Goal: Transaction & Acquisition: Obtain resource

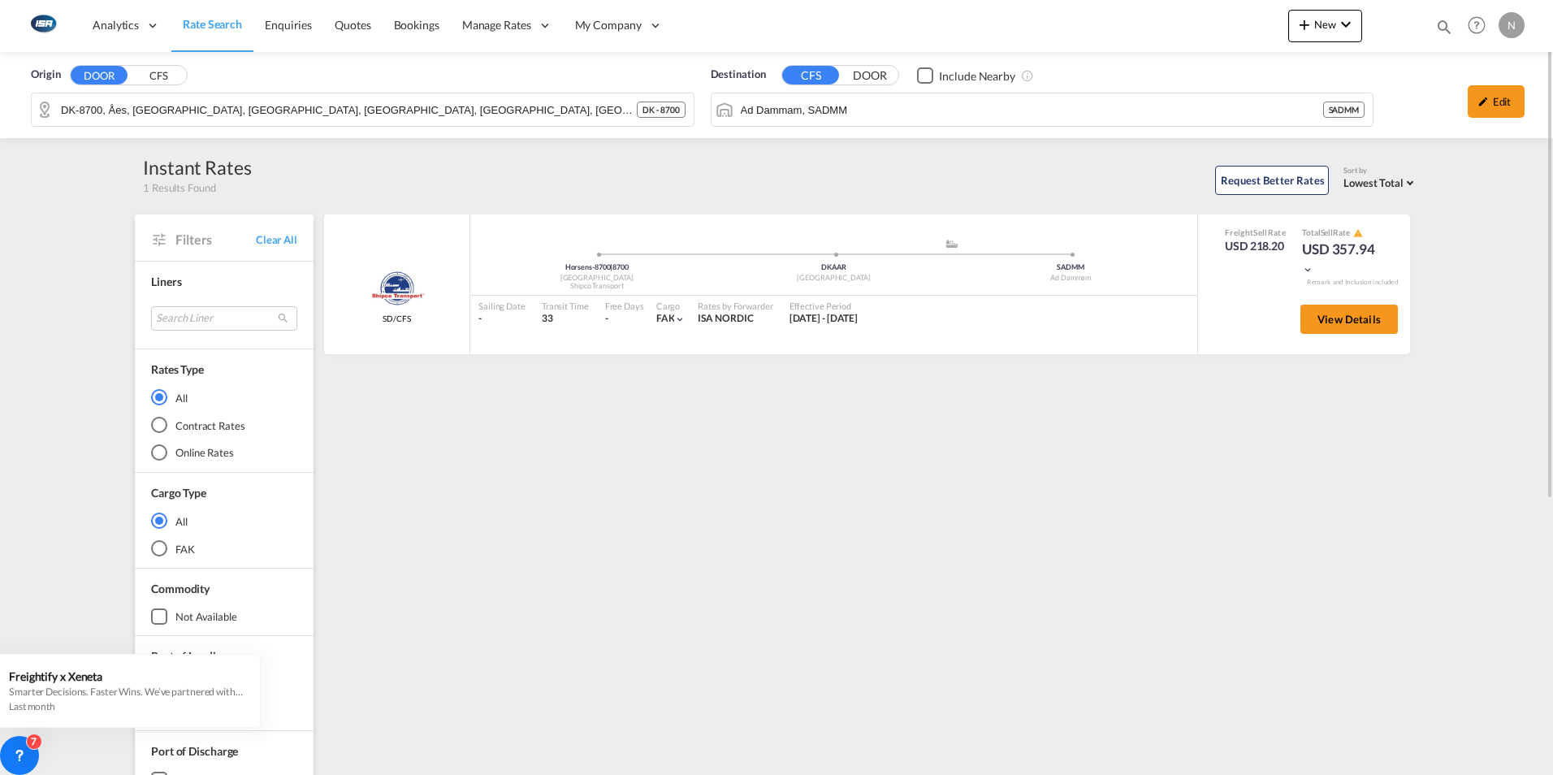
click at [203, 26] on span "Rate Search" at bounding box center [212, 24] width 59 height 14
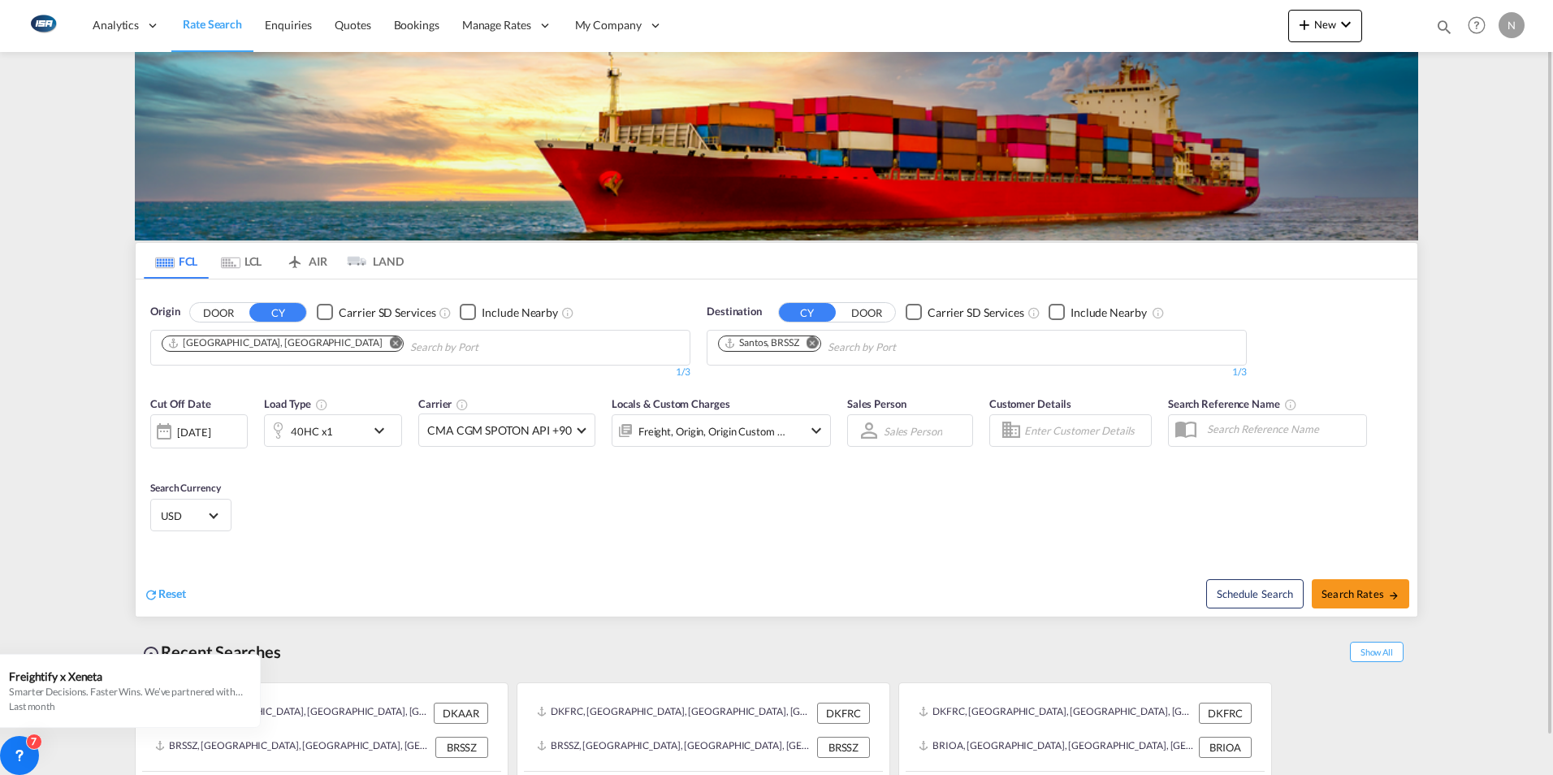
click at [810, 343] on md-icon "Remove" at bounding box center [812, 342] width 12 height 12
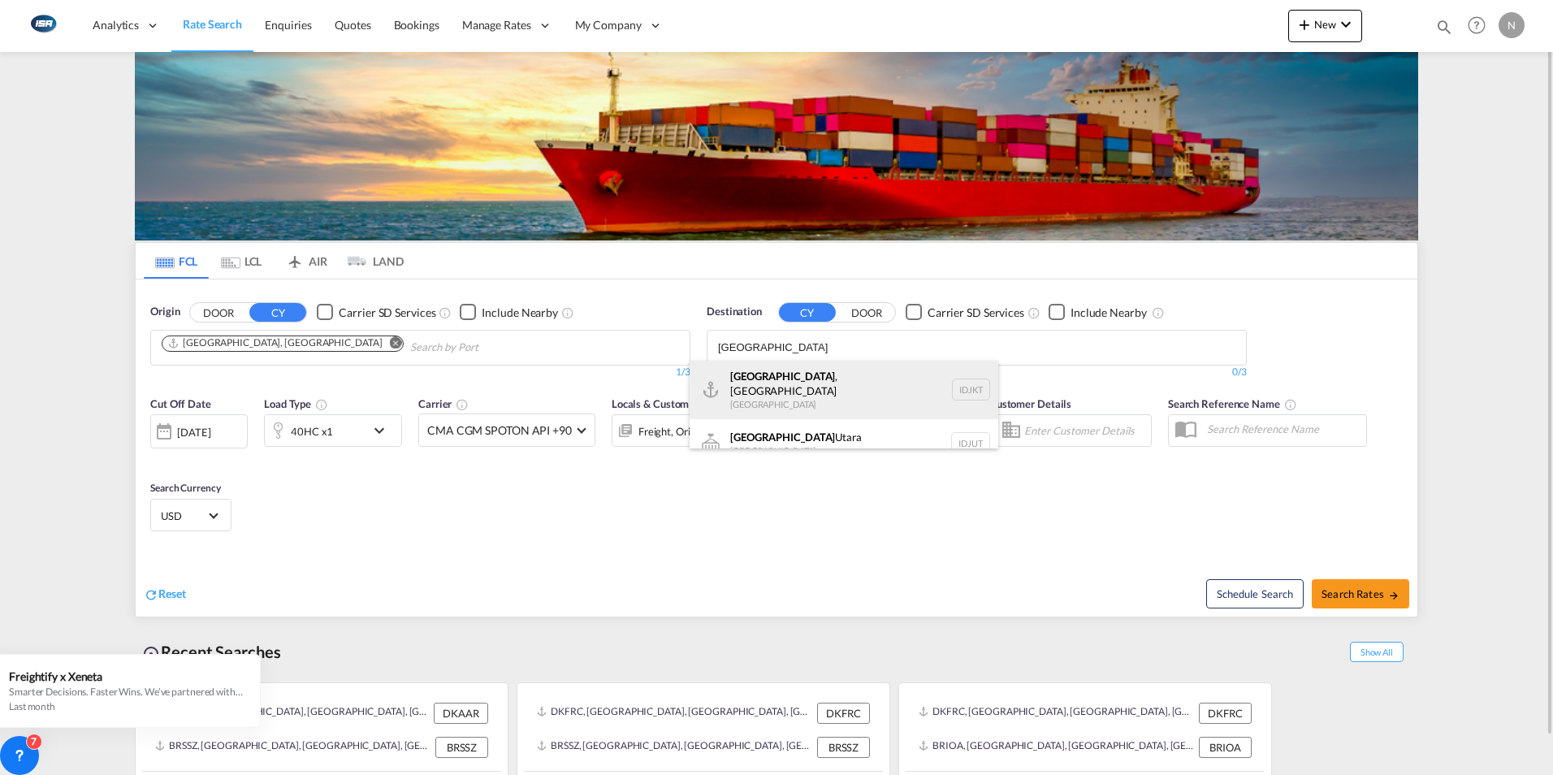
type input "jakarta"
click at [766, 387] on div "Jakarta , Java Indonesia IDJKT" at bounding box center [843, 390] width 309 height 58
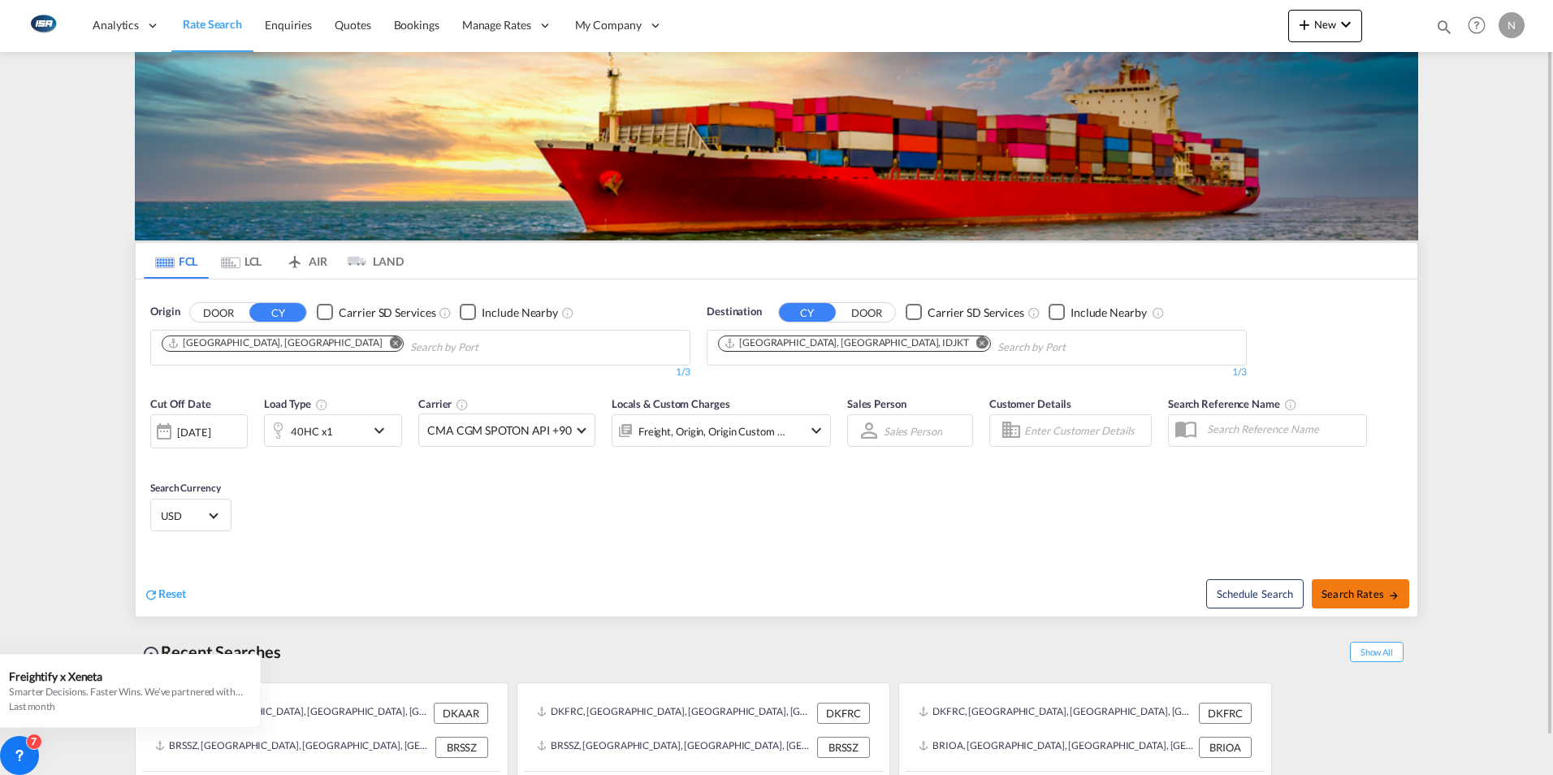
click at [1366, 594] on span "Search Rates" at bounding box center [1360, 593] width 78 height 13
type input "DKAAR to IDJKT / [DATE]"
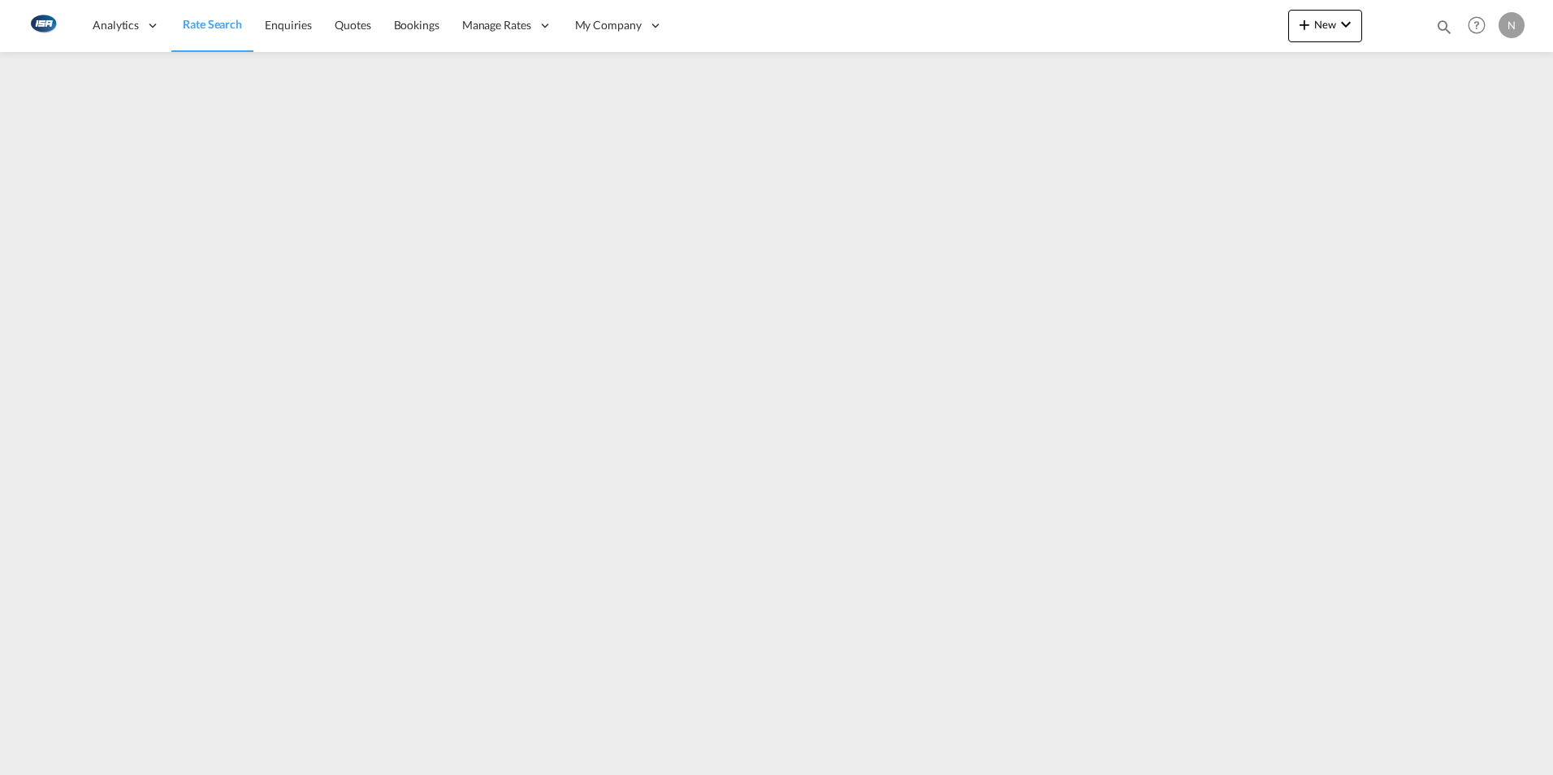
click at [222, 26] on span "Rate Search" at bounding box center [212, 24] width 59 height 14
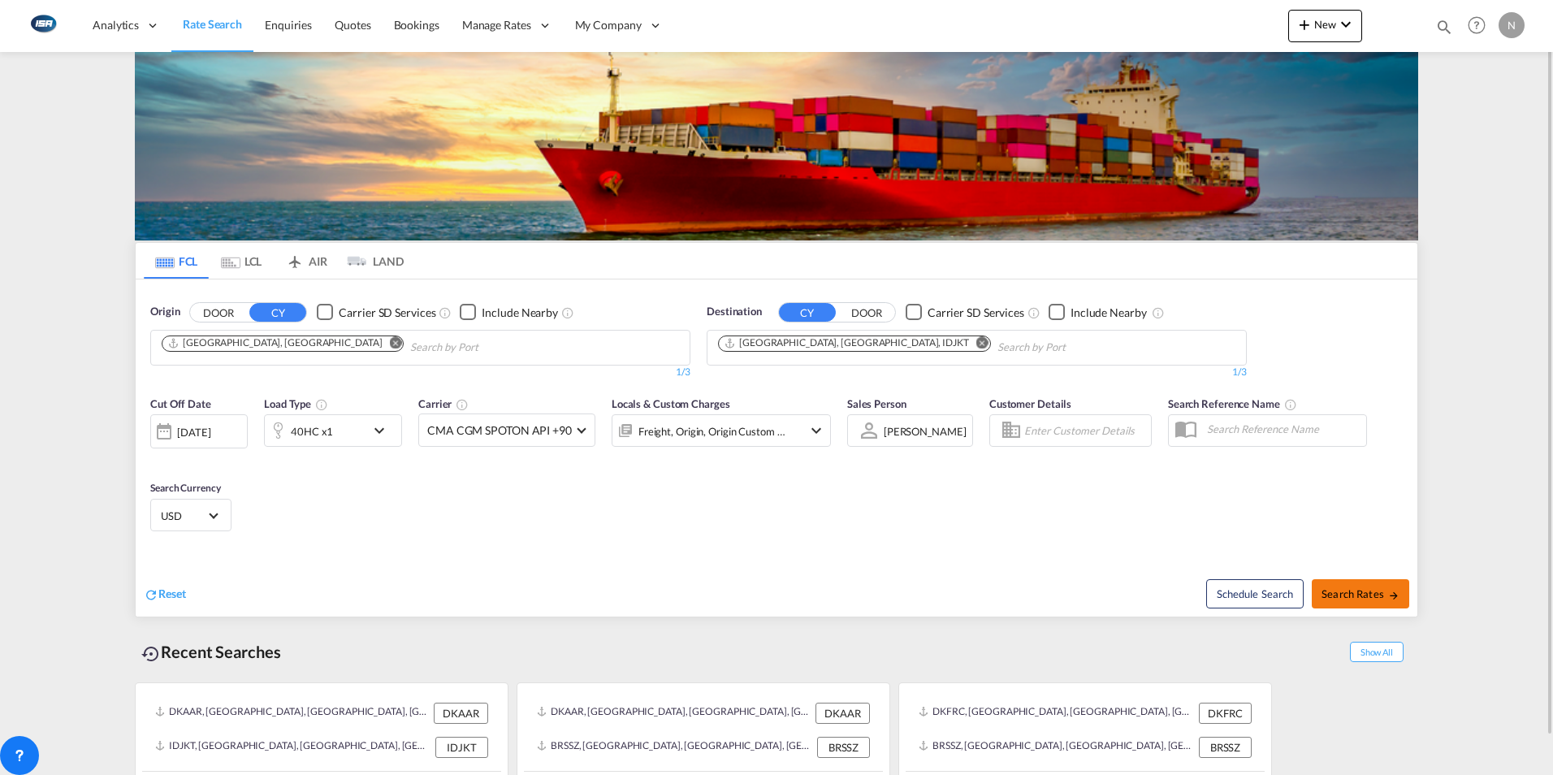
click at [1346, 595] on span "Search Rates" at bounding box center [1360, 593] width 78 height 13
type input "DKAAR to IDJKT / [DATE]"
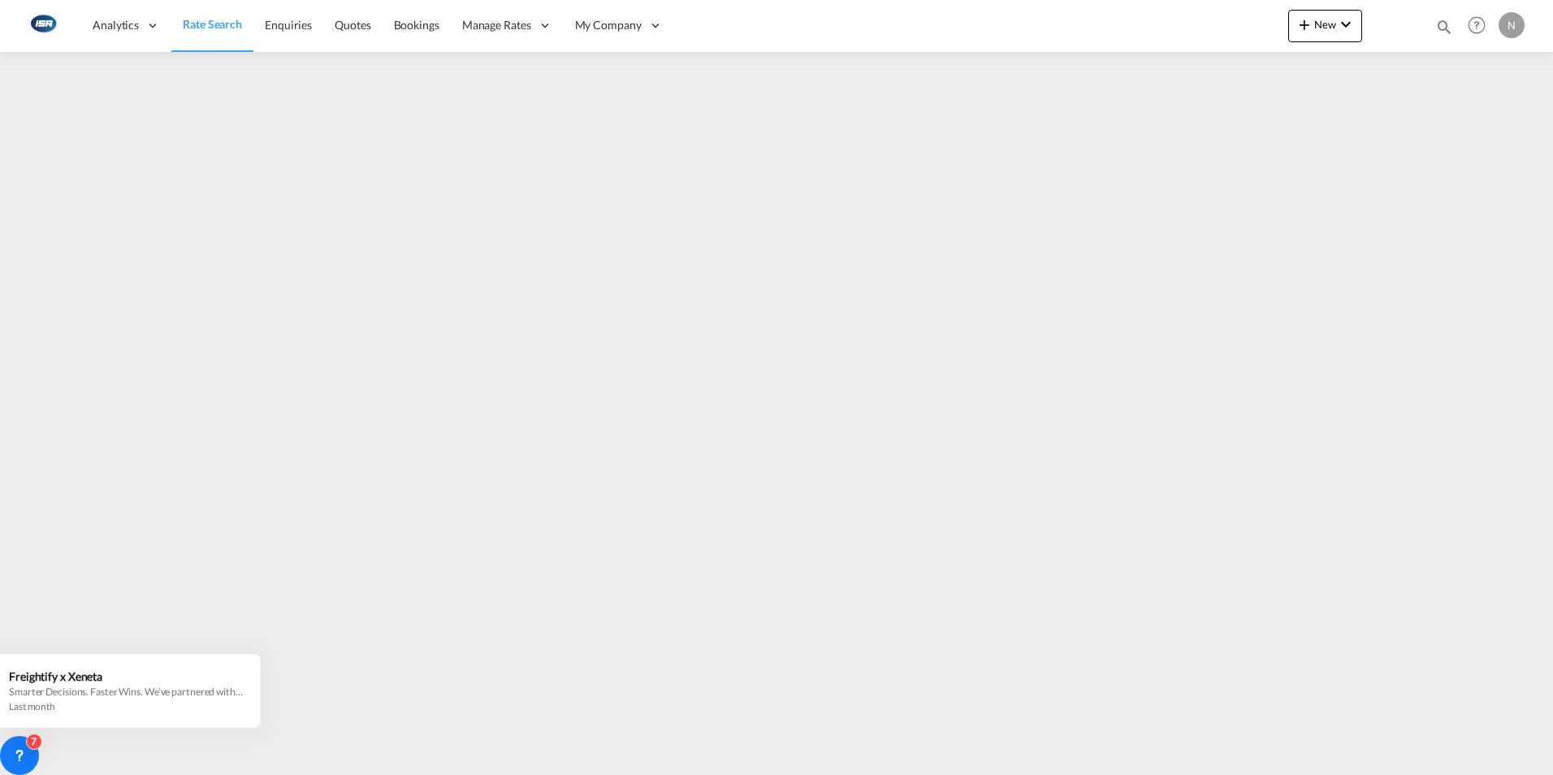
click at [214, 23] on span "Rate Search" at bounding box center [212, 24] width 59 height 14
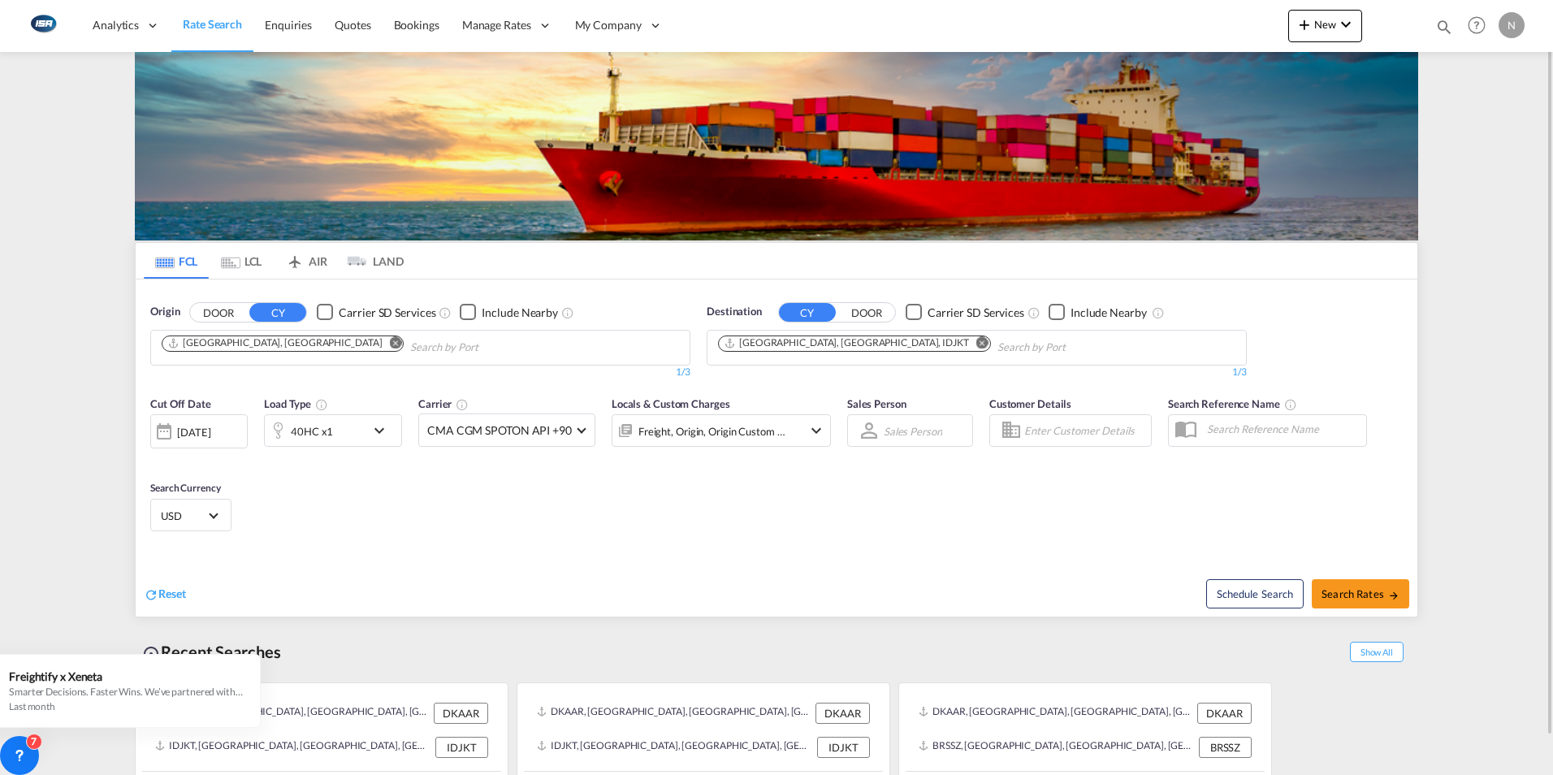
click at [976, 344] on md-icon "Remove" at bounding box center [982, 342] width 12 height 12
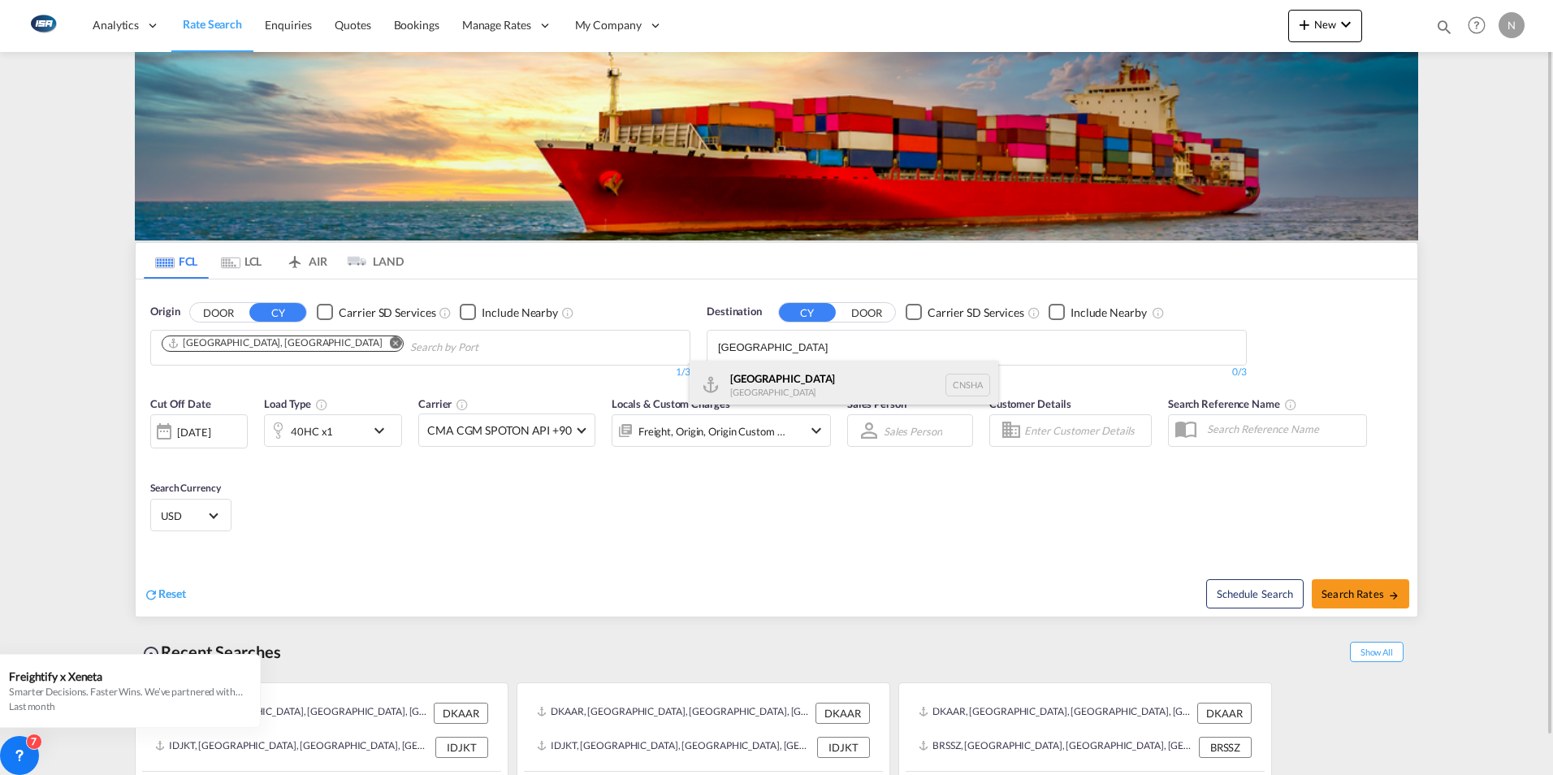
type input "[GEOGRAPHIC_DATA]"
click at [768, 380] on div "Shanghai [GEOGRAPHIC_DATA] [GEOGRAPHIC_DATA]" at bounding box center [843, 385] width 309 height 49
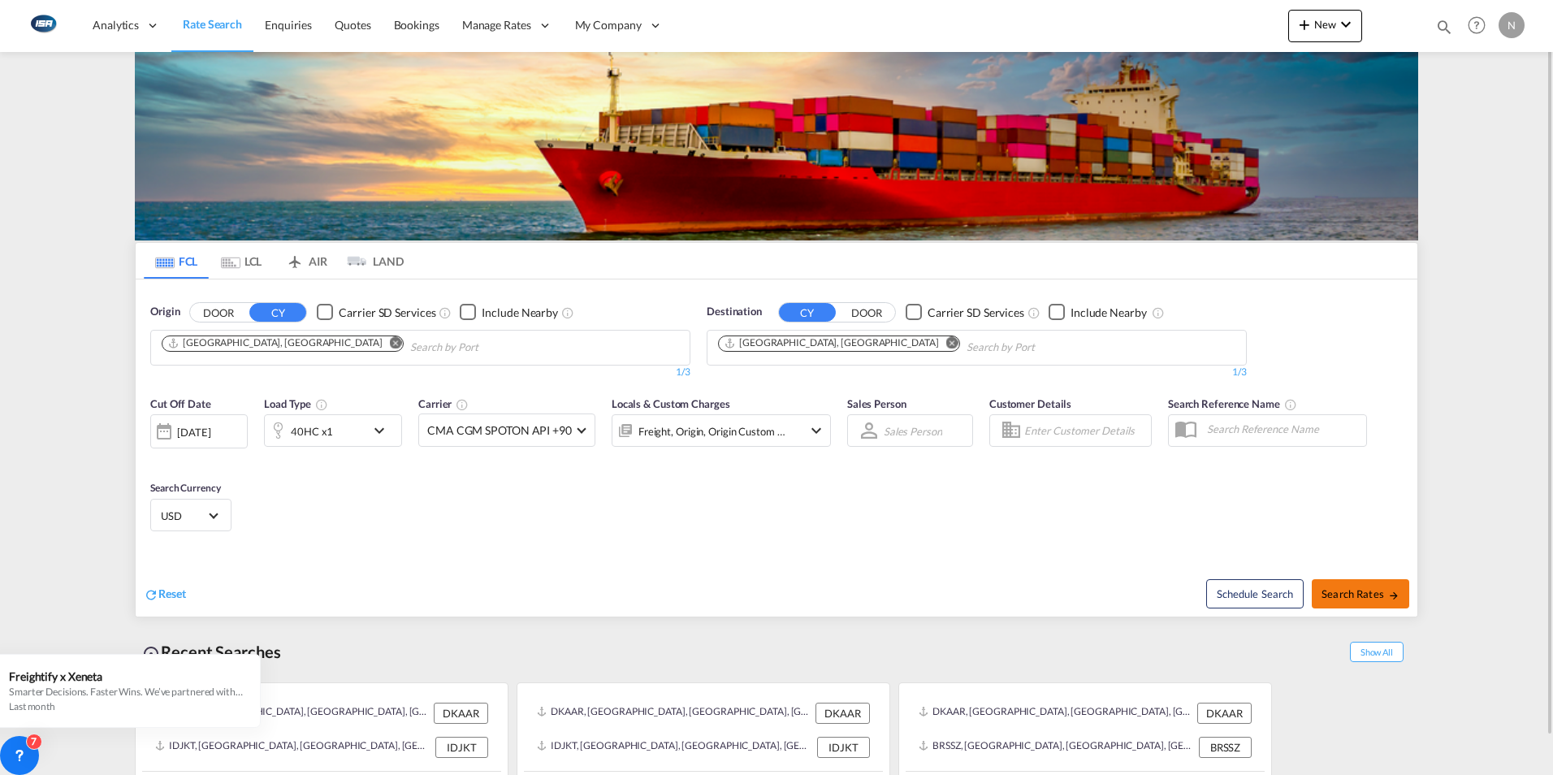
click at [1376, 597] on span "Search Rates" at bounding box center [1360, 593] width 78 height 13
type input "DKAAR to CNSHA / [DATE]"
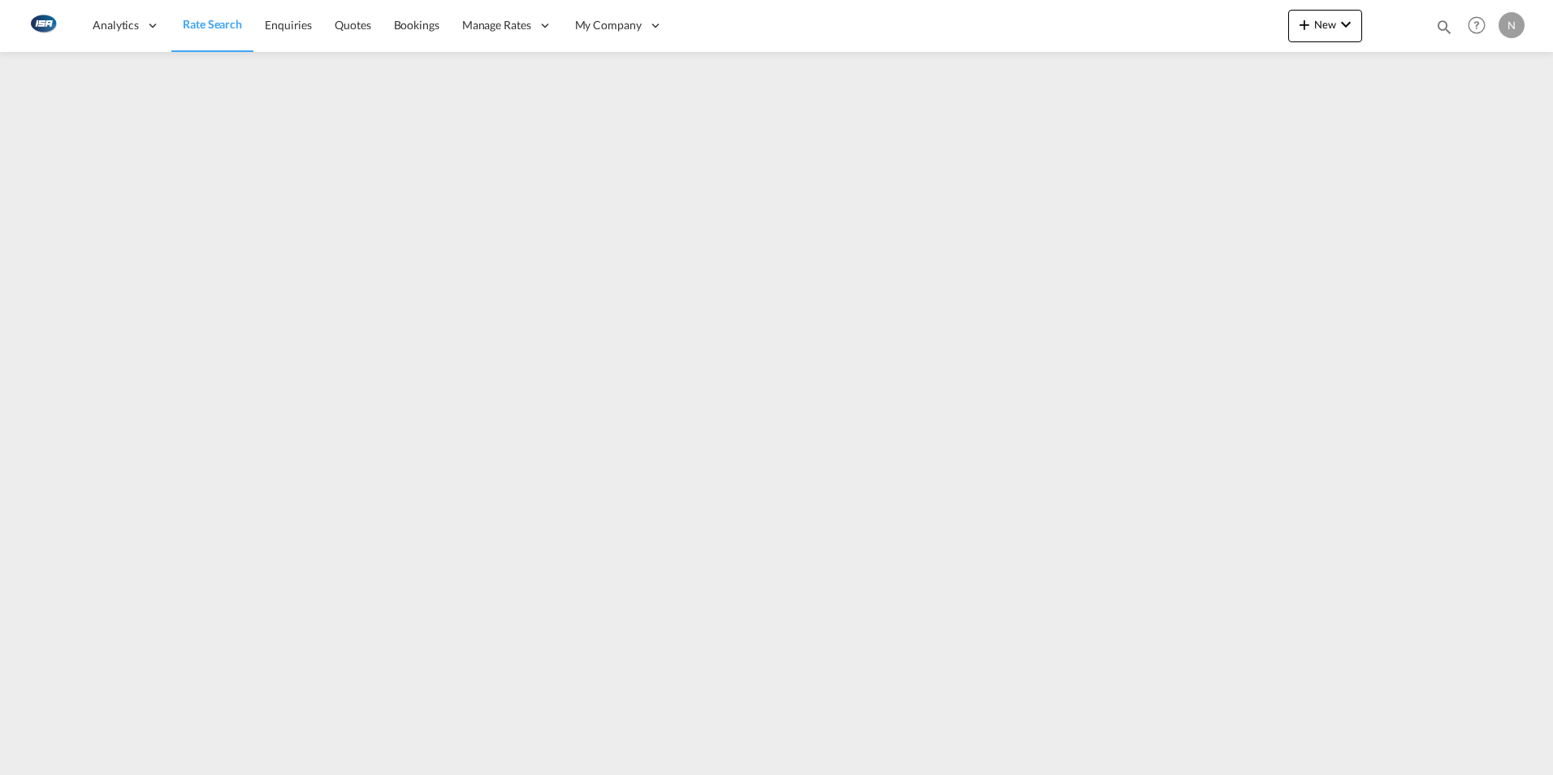
click at [214, 26] on span "Rate Search" at bounding box center [212, 24] width 59 height 14
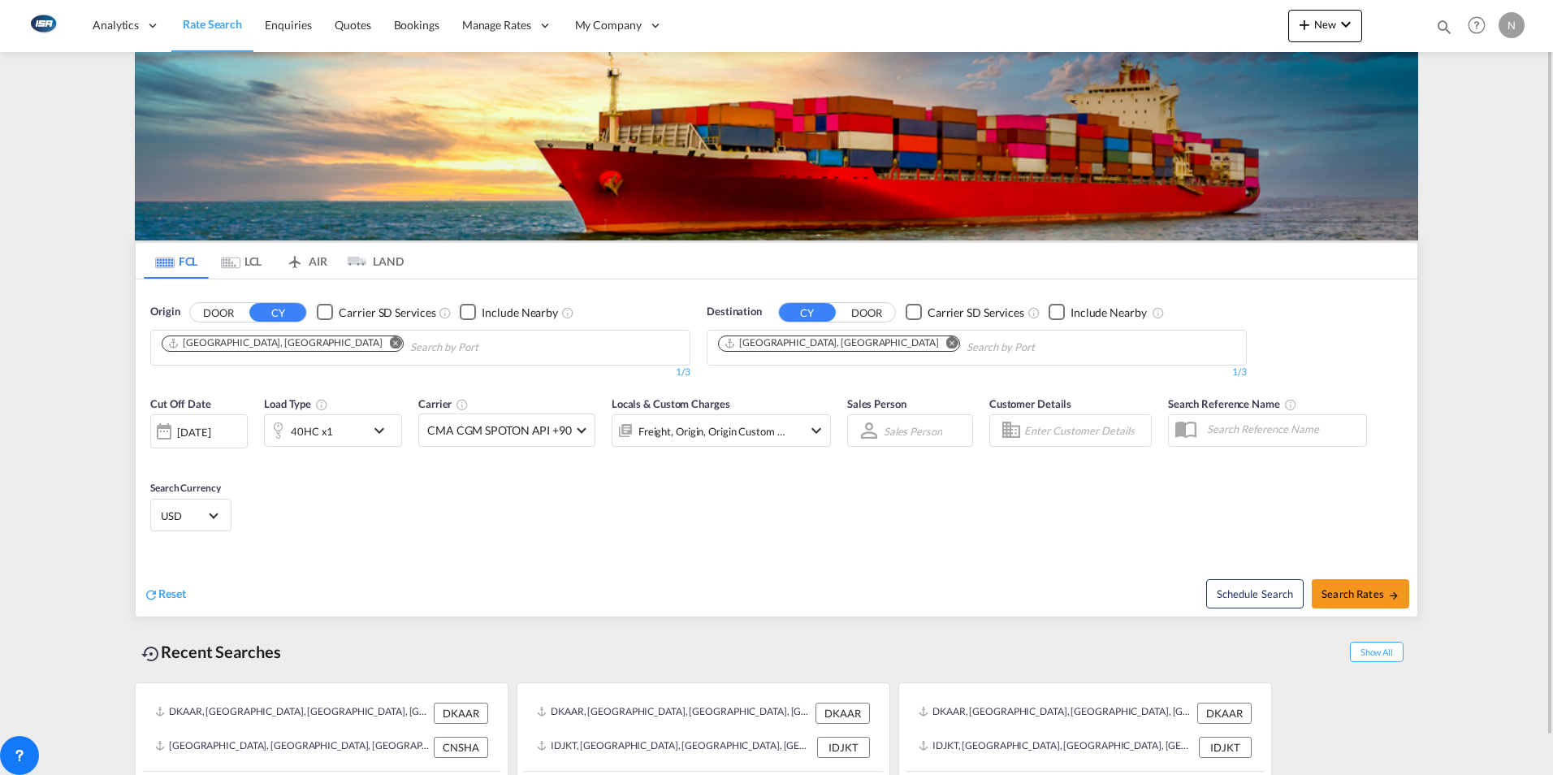
click at [946, 344] on md-icon "Remove" at bounding box center [952, 342] width 12 height 12
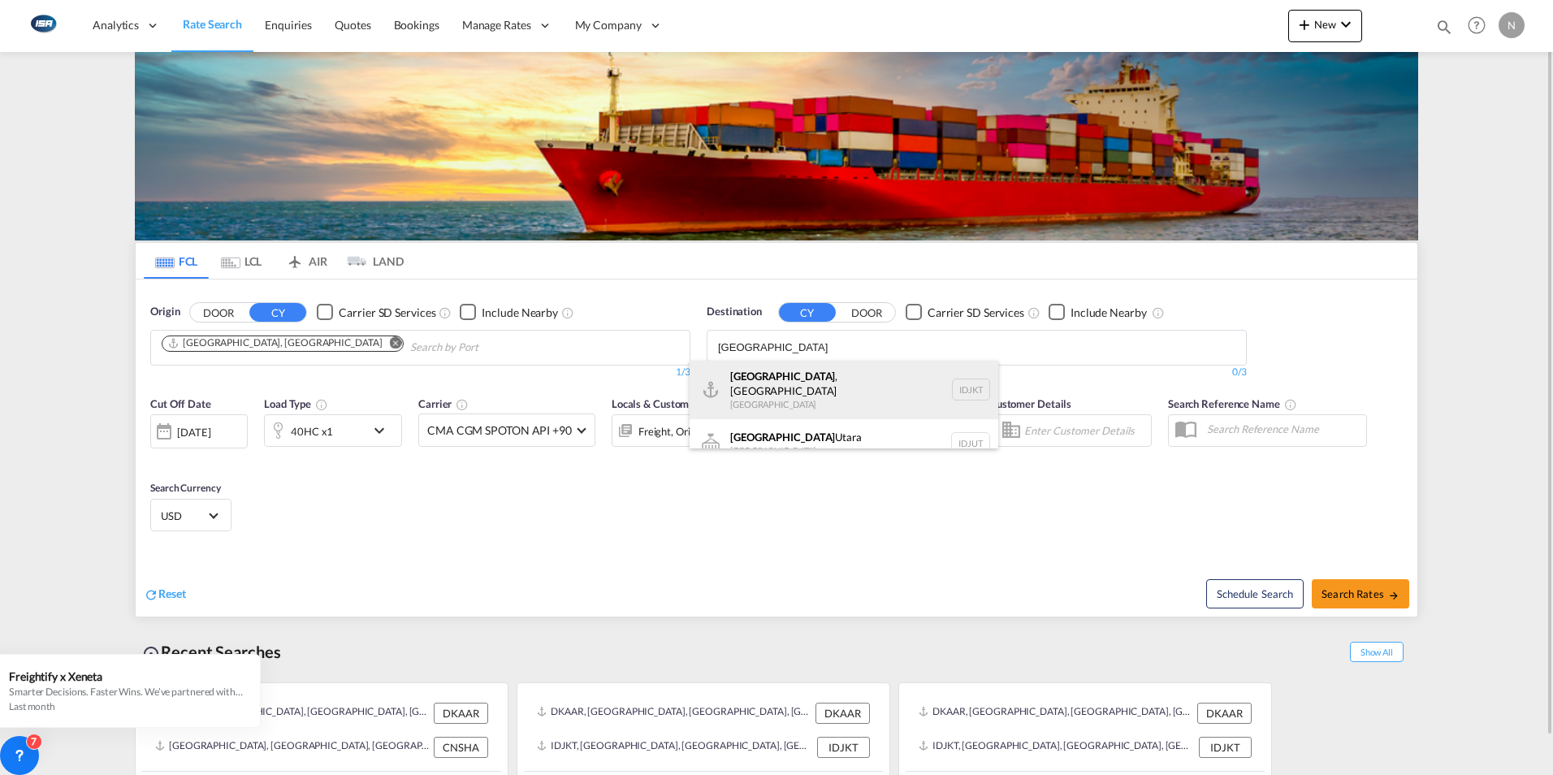
type input "jakarta"
click at [767, 378] on div "Jakarta , Java Indonesia IDJKT" at bounding box center [843, 390] width 309 height 58
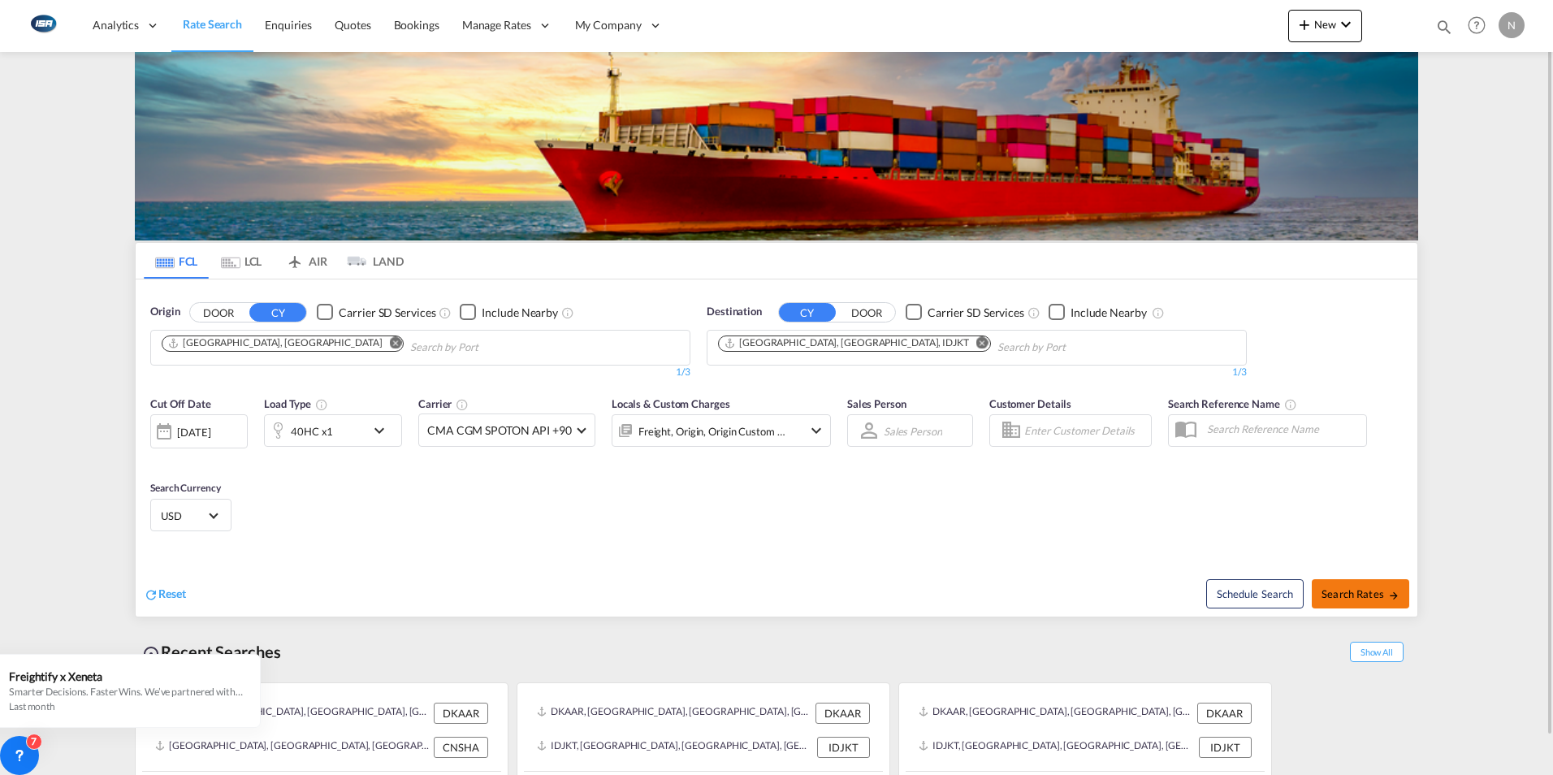
click at [1360, 602] on button "Search Rates" at bounding box center [1359, 593] width 97 height 29
type input "DKAAR to IDJKT / [DATE]"
